Goal: Find specific page/section: Find specific page/section

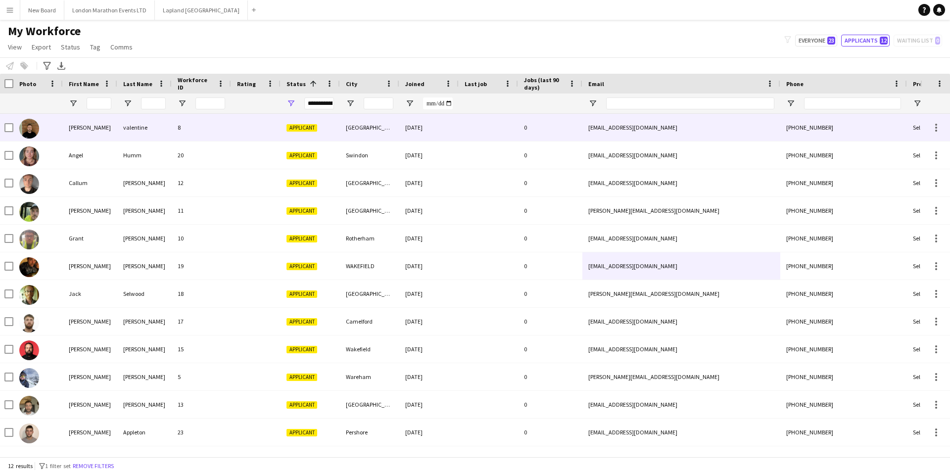
scroll to position [0, 1]
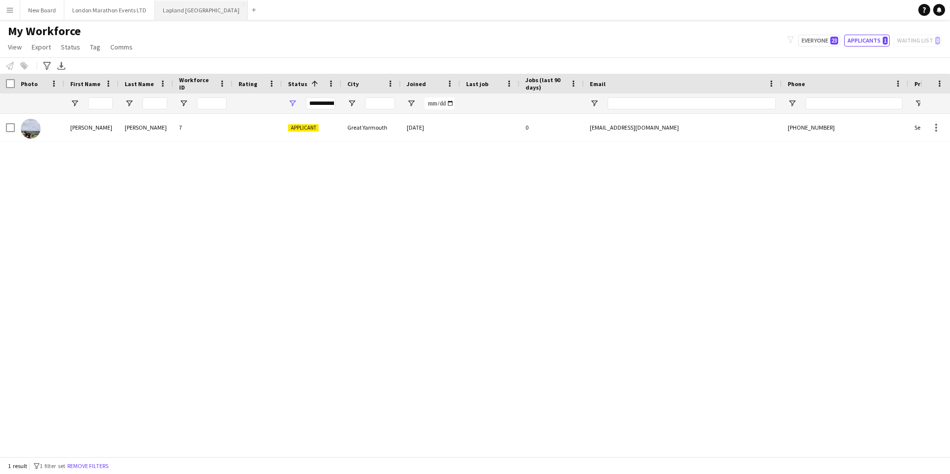
click at [174, 11] on button "Lapland UK Close" at bounding box center [201, 9] width 93 height 19
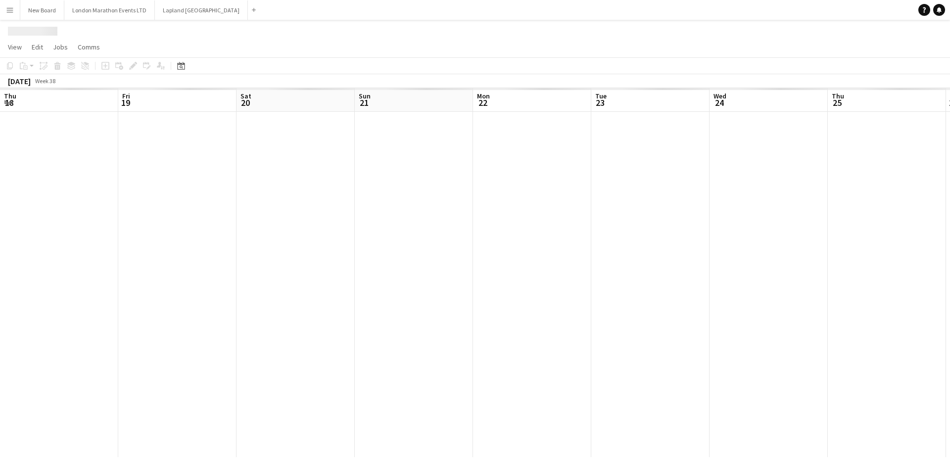
scroll to position [0, 257]
